Goal: Find specific page/section: Find specific page/section

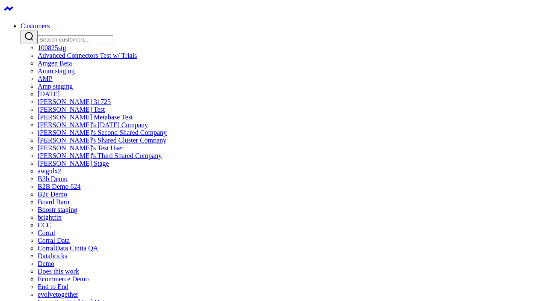
drag, startPoint x: 495, startPoint y: 69, endPoint x: 397, endPoint y: 42, distance: 102.0
click at [50, 22] on link "Customers" at bounding box center [35, 25] width 29 height 7
click at [113, 35] on input "Search customers input" at bounding box center [76, 39] width 76 height 9
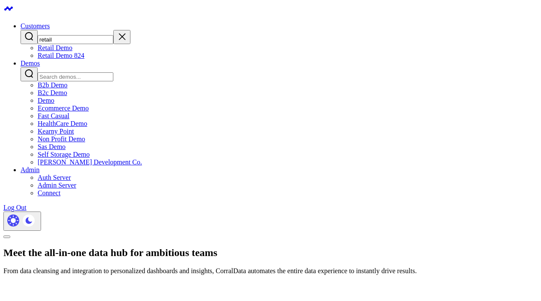
type input "retail"
click at [72, 51] on link "Retail Demo" at bounding box center [55, 47] width 35 height 7
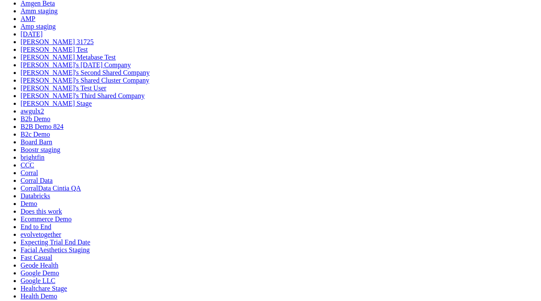
scroll to position [454, 0]
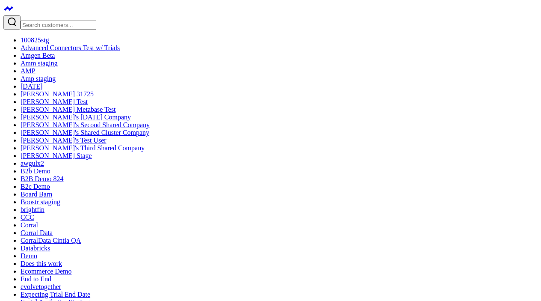
scroll to position [369, 0]
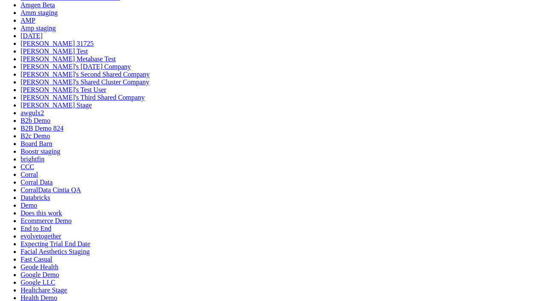
scroll to position [61, 0]
